Goal: Check status: Check status

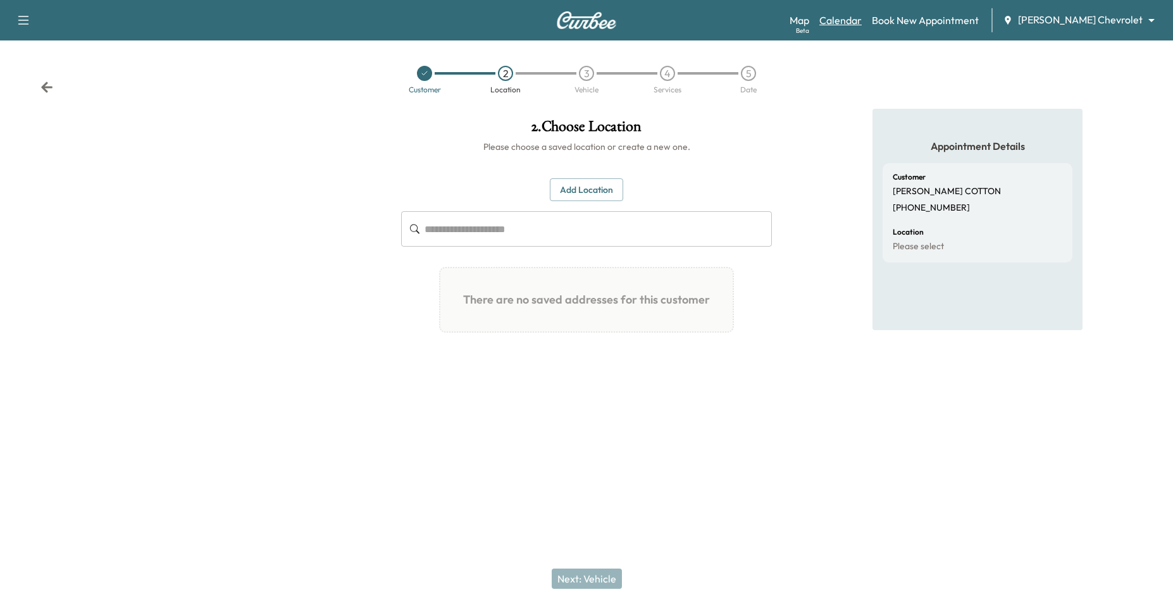
click at [862, 27] on link "Calendar" at bounding box center [841, 20] width 42 height 15
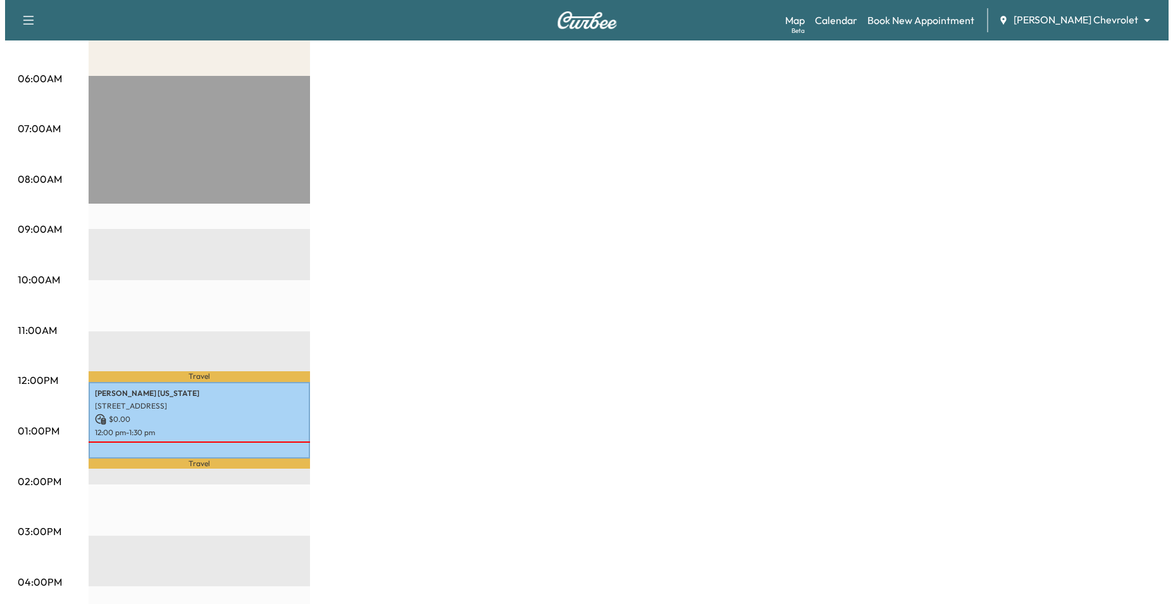
scroll to position [253, 0]
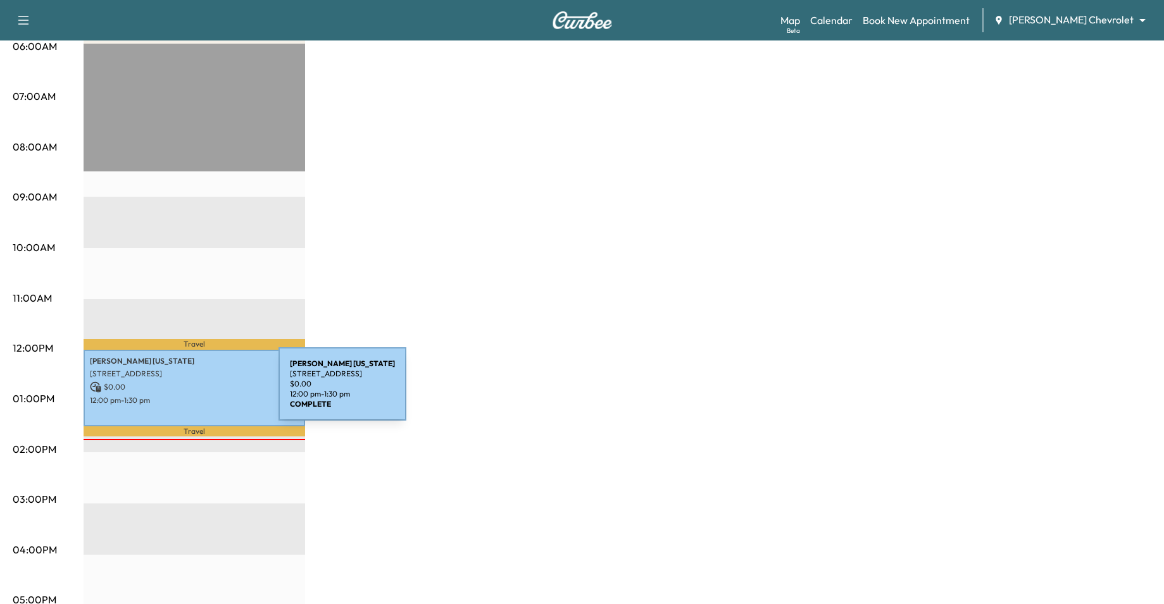
click at [184, 396] on p "12:00 pm - 1:30 pm" at bounding box center [194, 401] width 209 height 10
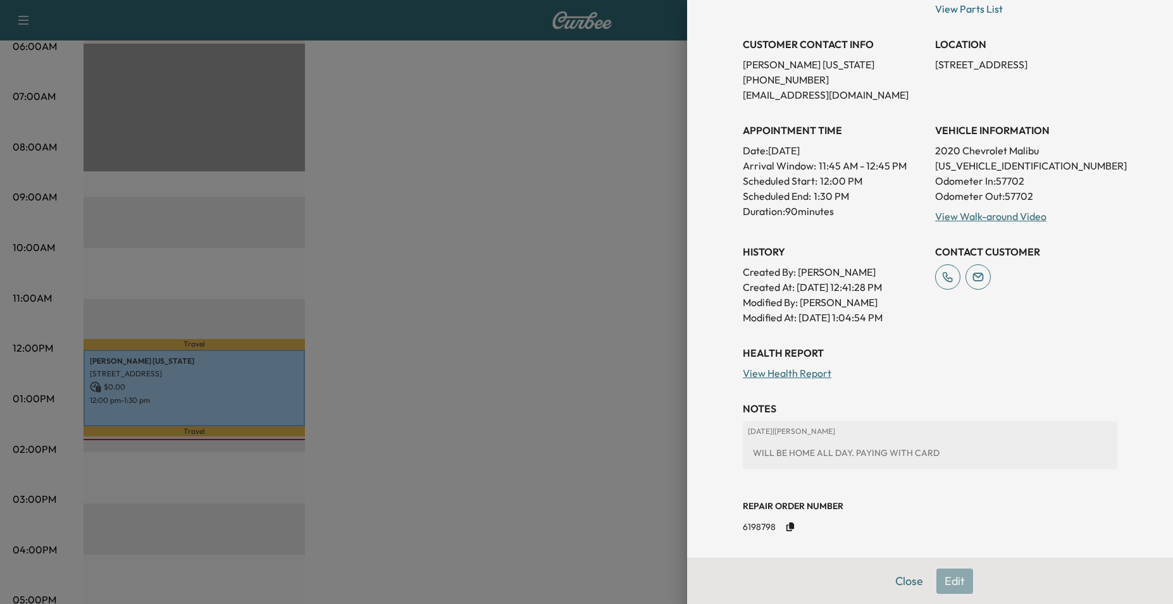
scroll to position [222, 0]
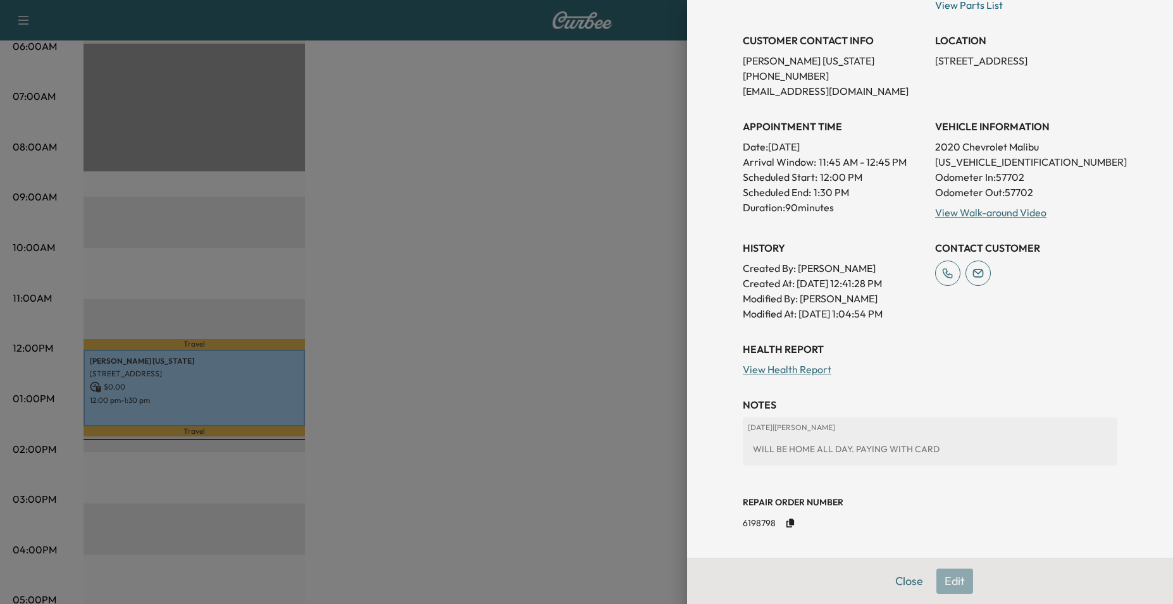
click at [358, 475] on div at bounding box center [586, 302] width 1173 height 604
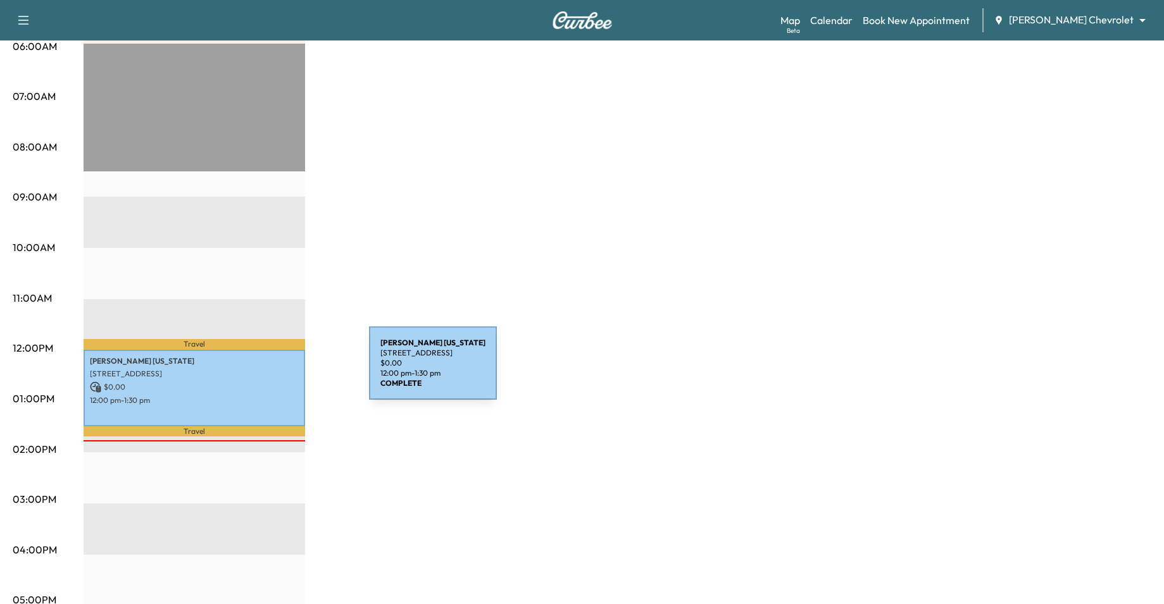
click at [274, 371] on p "[STREET_ADDRESS]" at bounding box center [194, 374] width 209 height 10
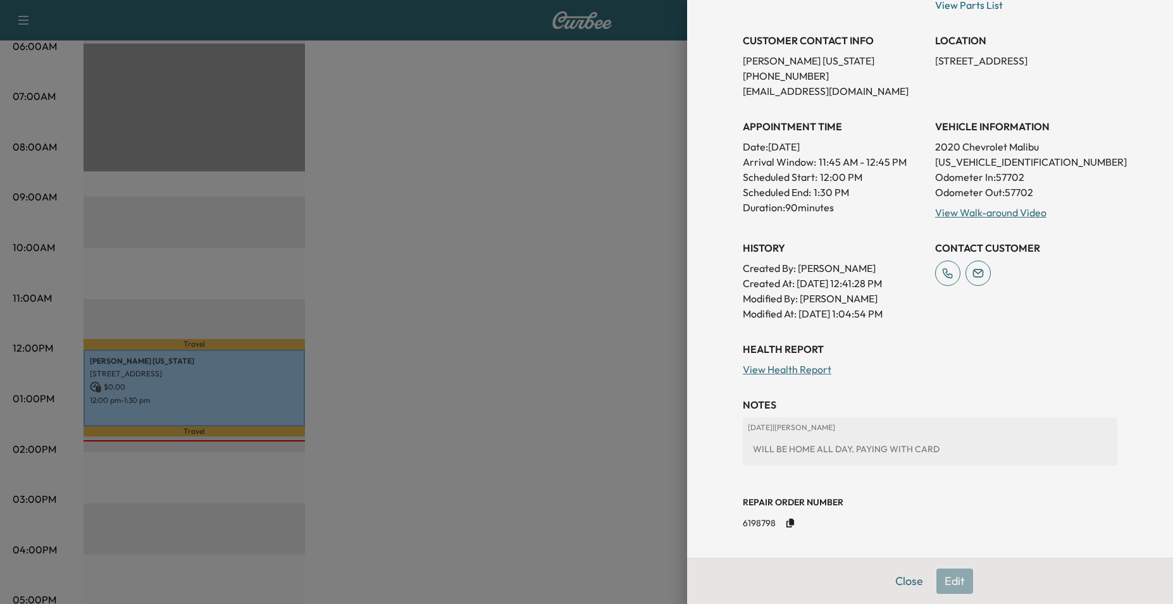
click at [922, 480] on div "Repair Order number 6198798" at bounding box center [930, 504] width 375 height 57
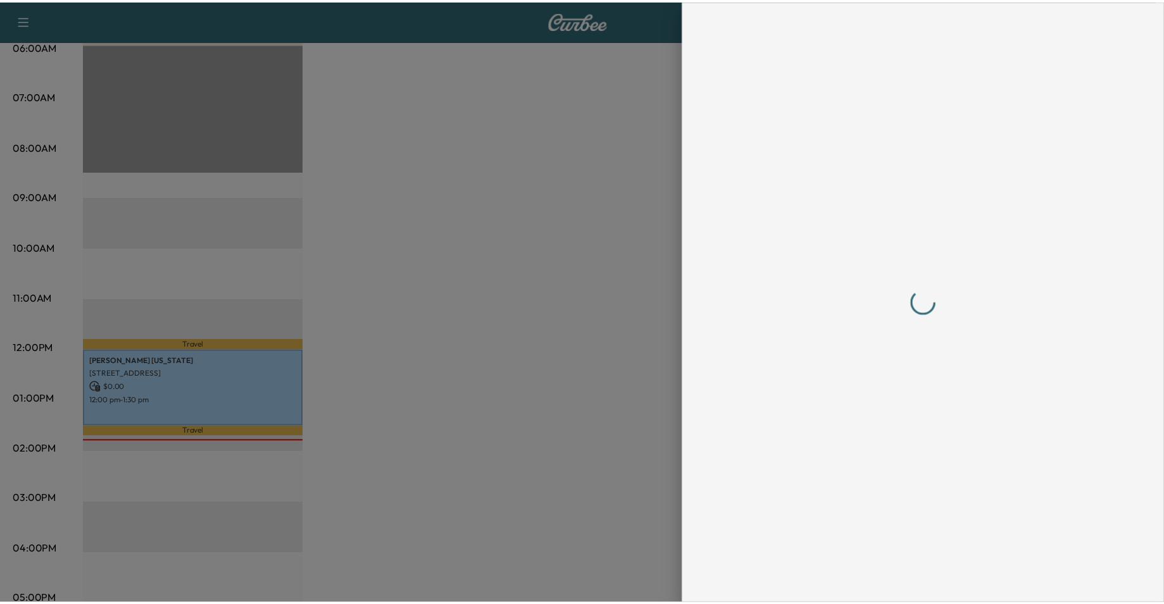
scroll to position [0, 0]
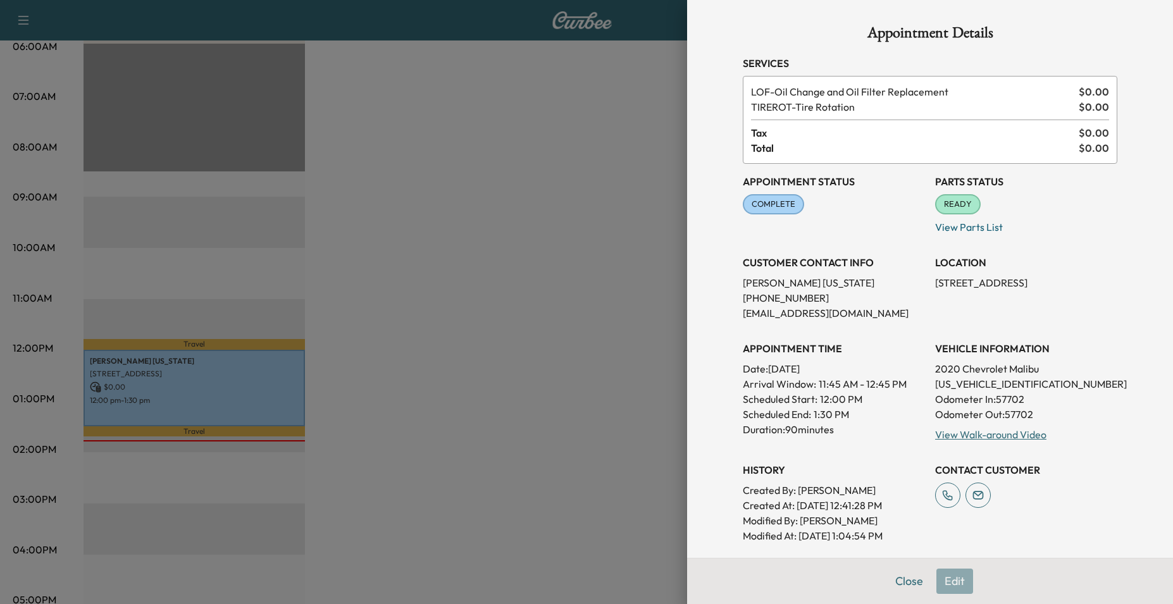
click at [568, 427] on div at bounding box center [586, 302] width 1173 height 604
